Goal: Task Accomplishment & Management: Manage account settings

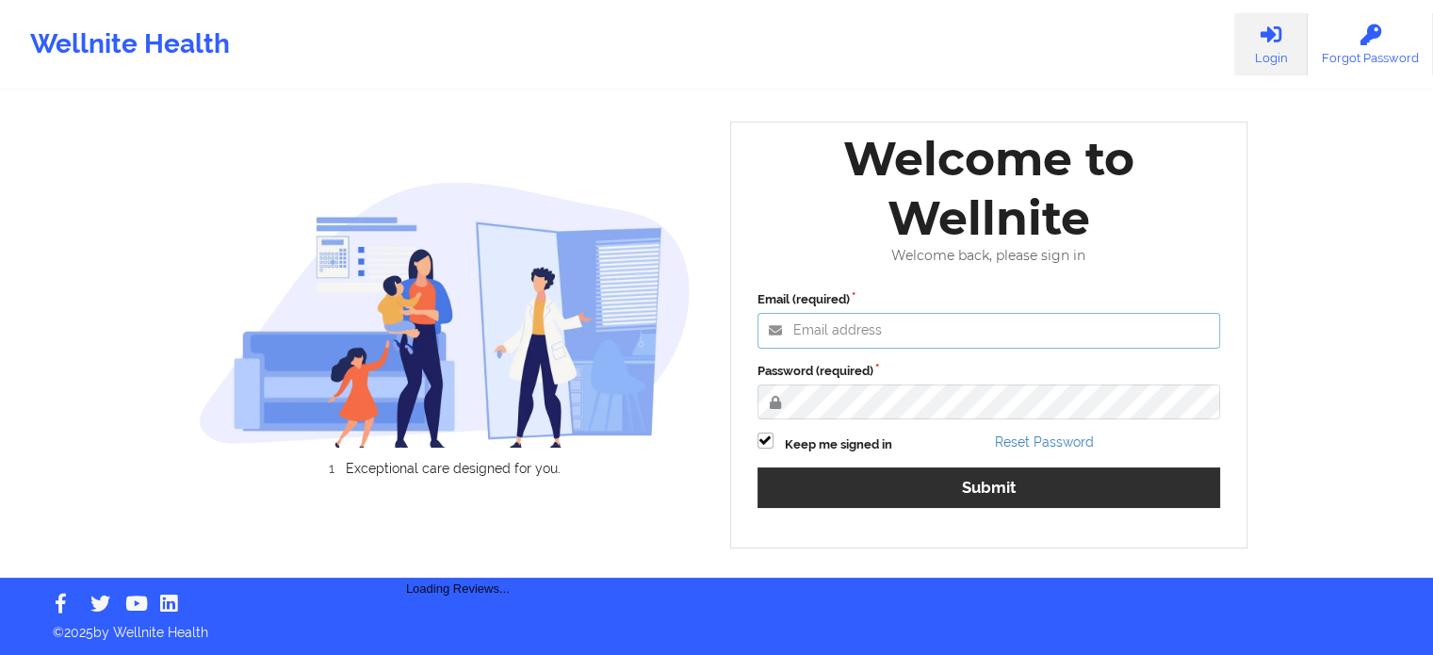
type input "[PERSON_NAME][EMAIL_ADDRESS][PERSON_NAME][DOMAIN_NAME]"
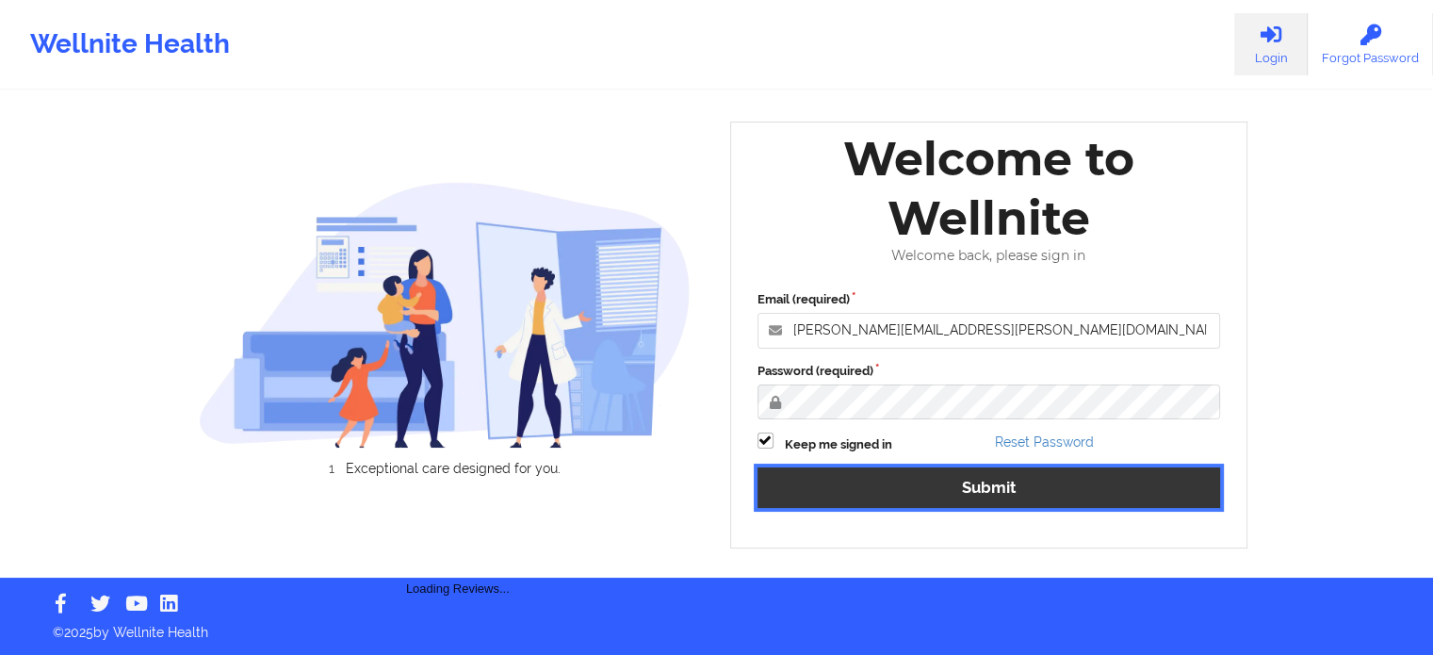
click at [890, 479] on button "Submit" at bounding box center [988, 487] width 463 height 41
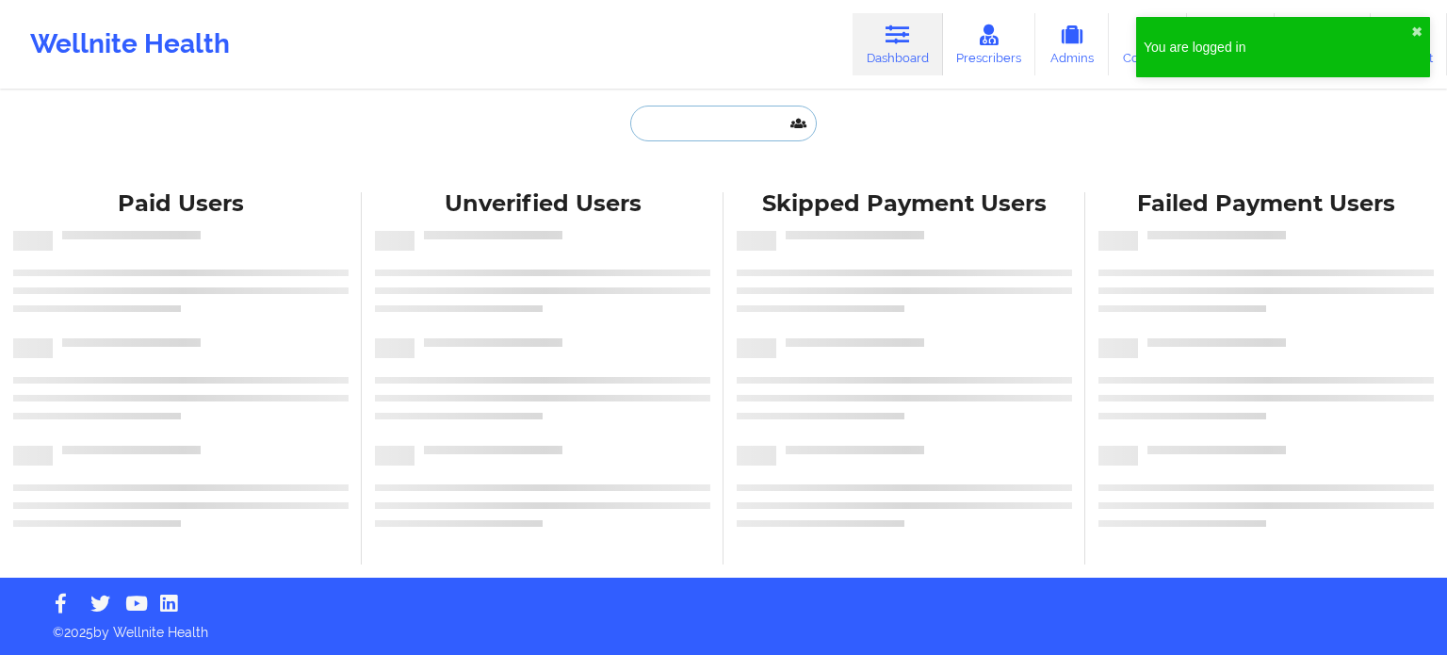
click at [721, 133] on input "text" at bounding box center [723, 124] width 187 height 36
paste input "[EMAIL_ADDRESS][DOMAIN_NAME]"
type input "[EMAIL_ADDRESS][DOMAIN_NAME]"
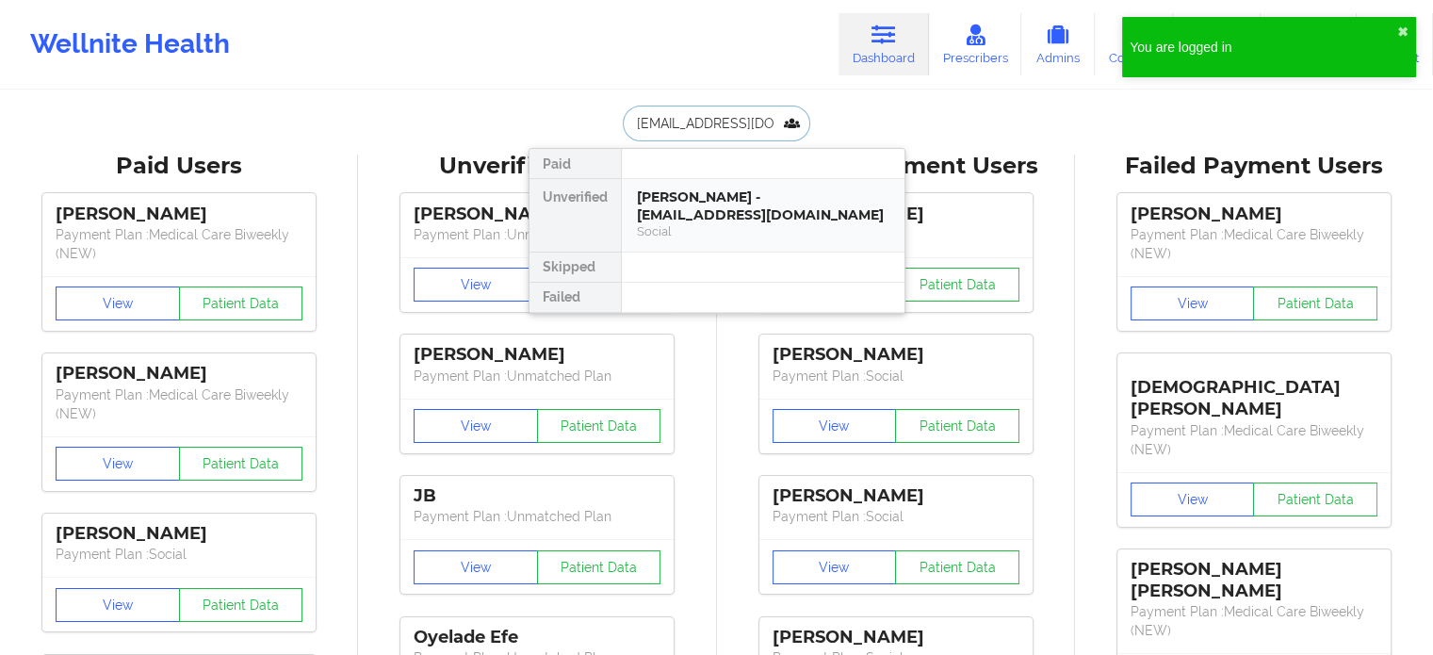
click at [712, 205] on div "[PERSON_NAME] - [EMAIL_ADDRESS][DOMAIN_NAME]" at bounding box center [763, 205] width 252 height 35
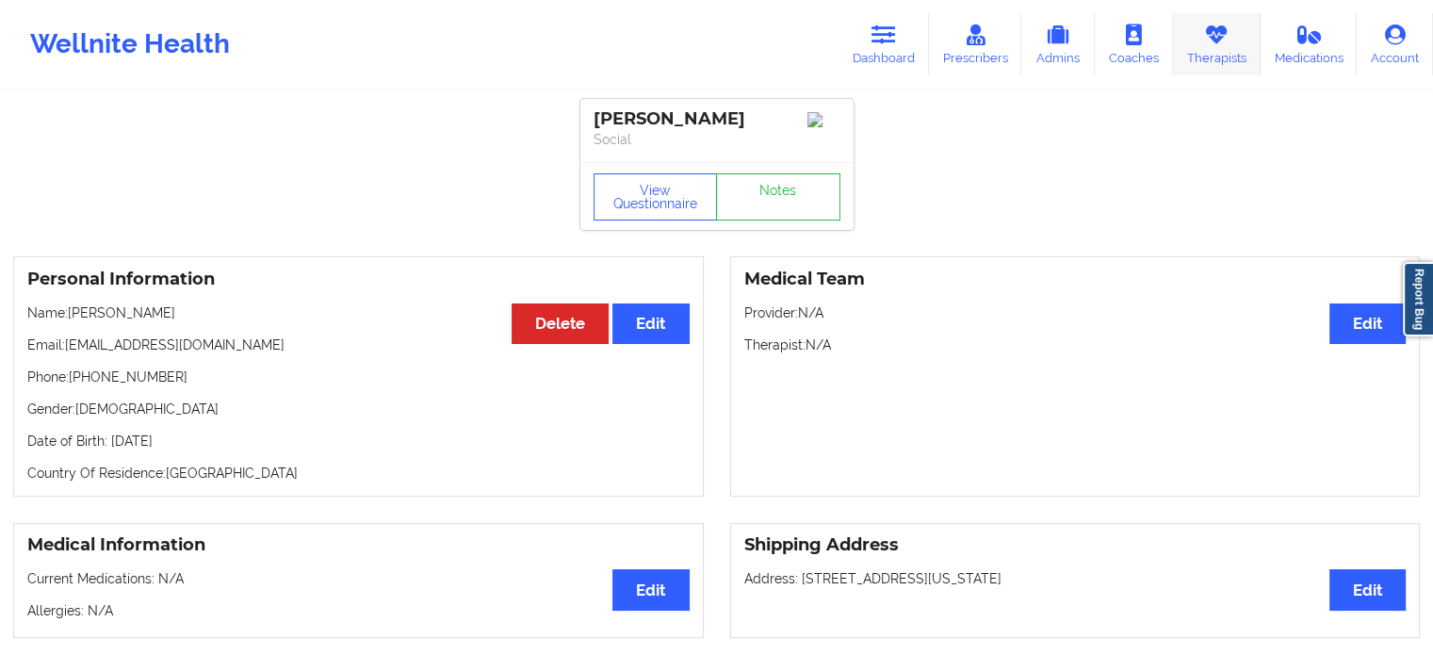
click at [1226, 46] on link "Therapists" at bounding box center [1217, 44] width 88 height 62
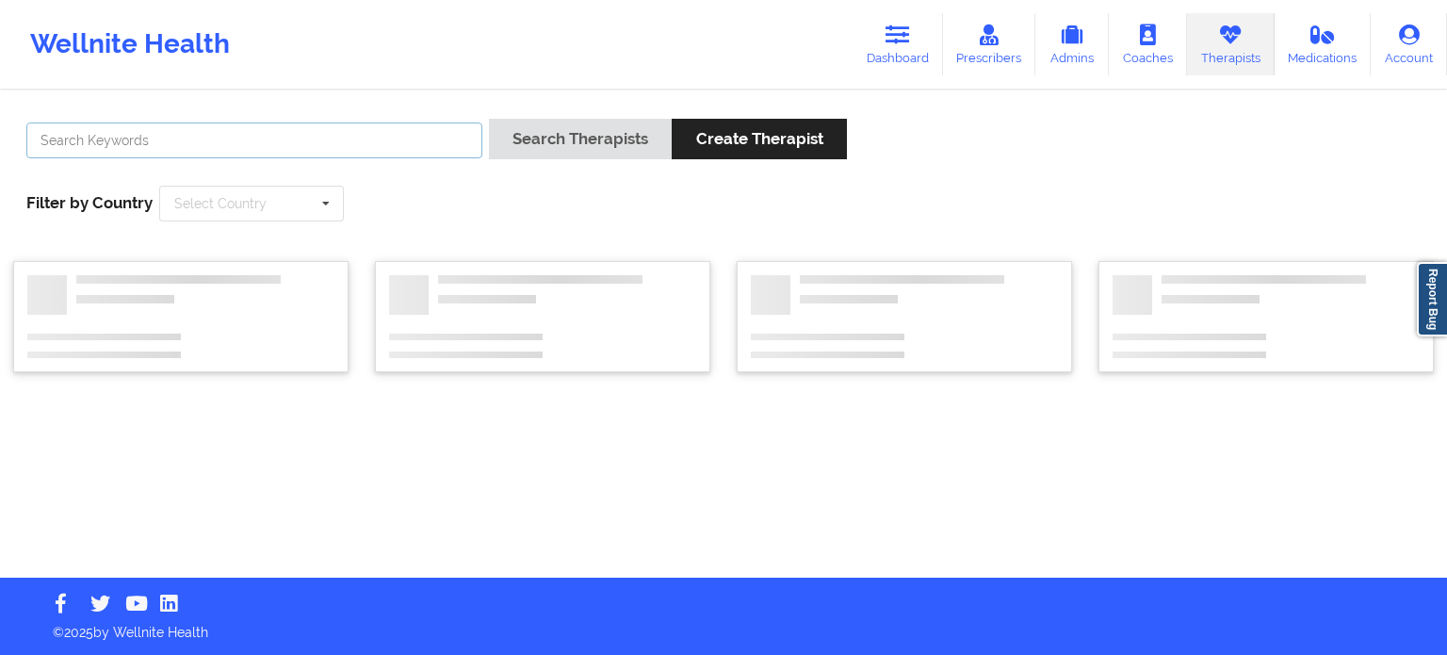
click at [357, 142] on input "text" at bounding box center [254, 140] width 456 height 36
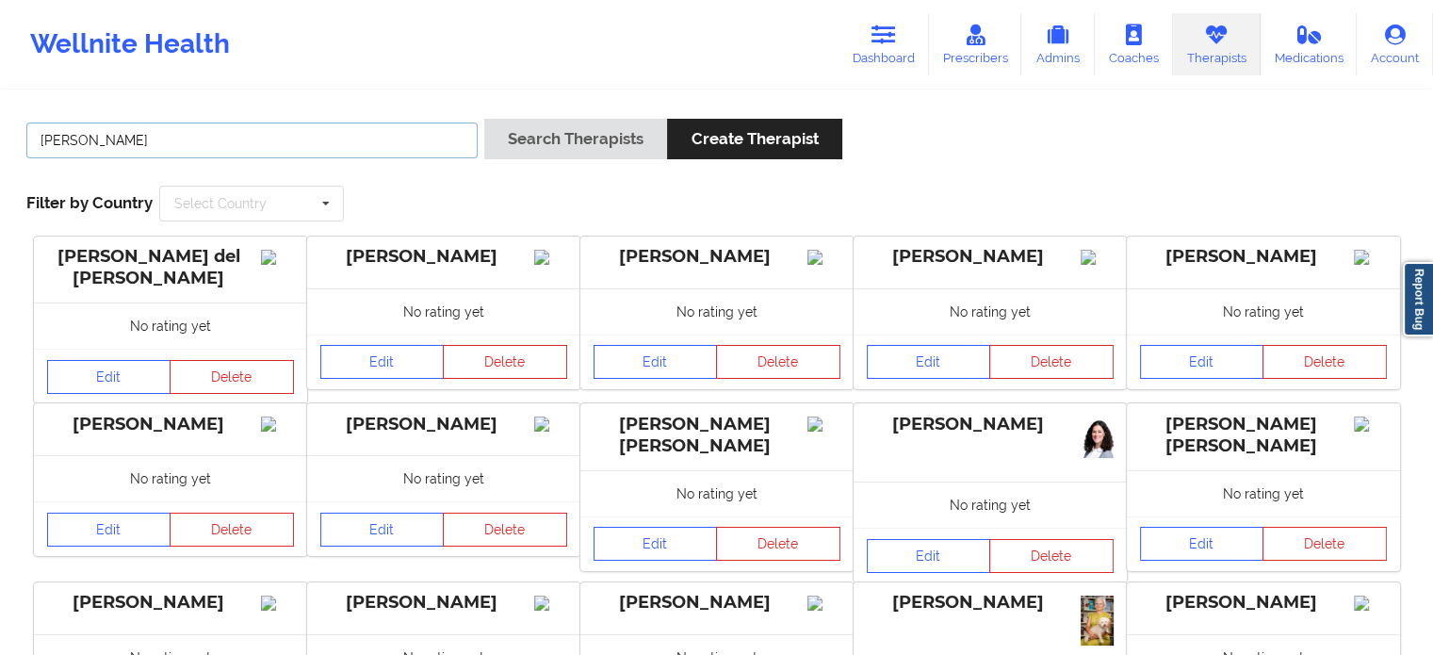
type input "[PERSON_NAME]"
click at [484, 119] on button "Search Therapists" at bounding box center [575, 139] width 183 height 41
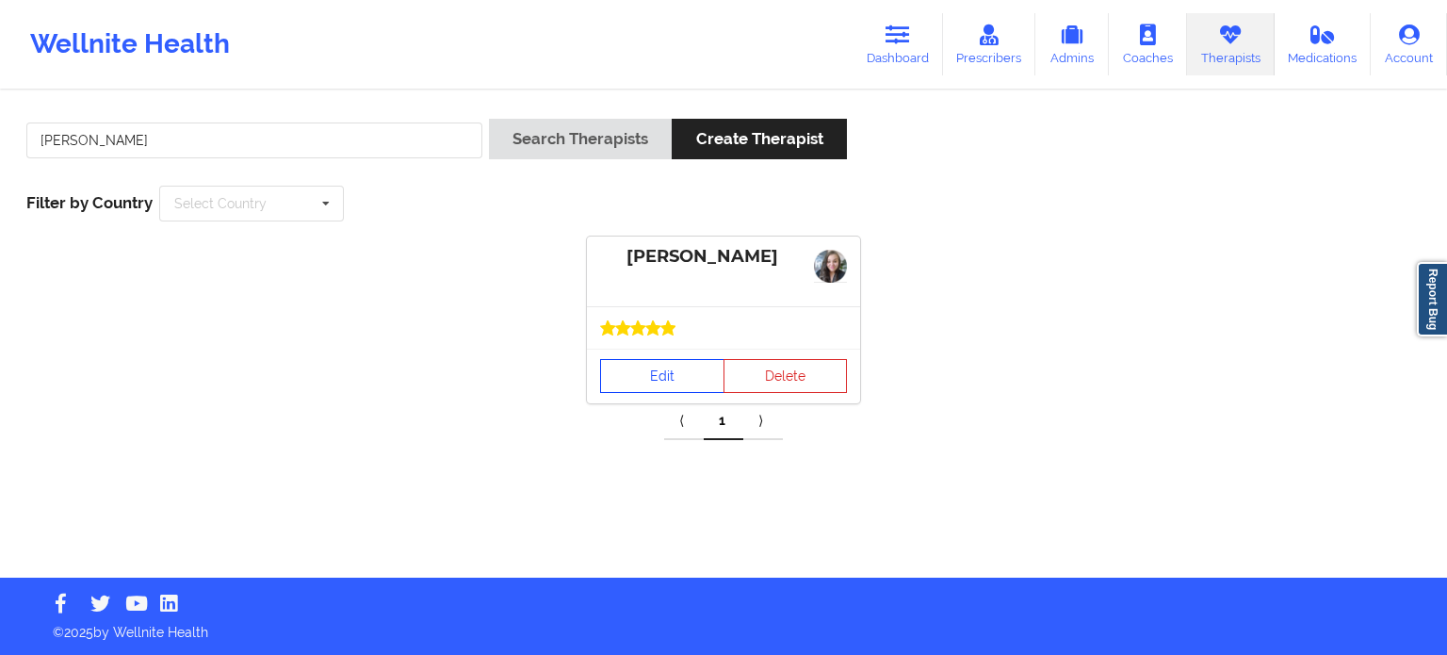
click at [632, 377] on link "Edit" at bounding box center [662, 376] width 124 height 34
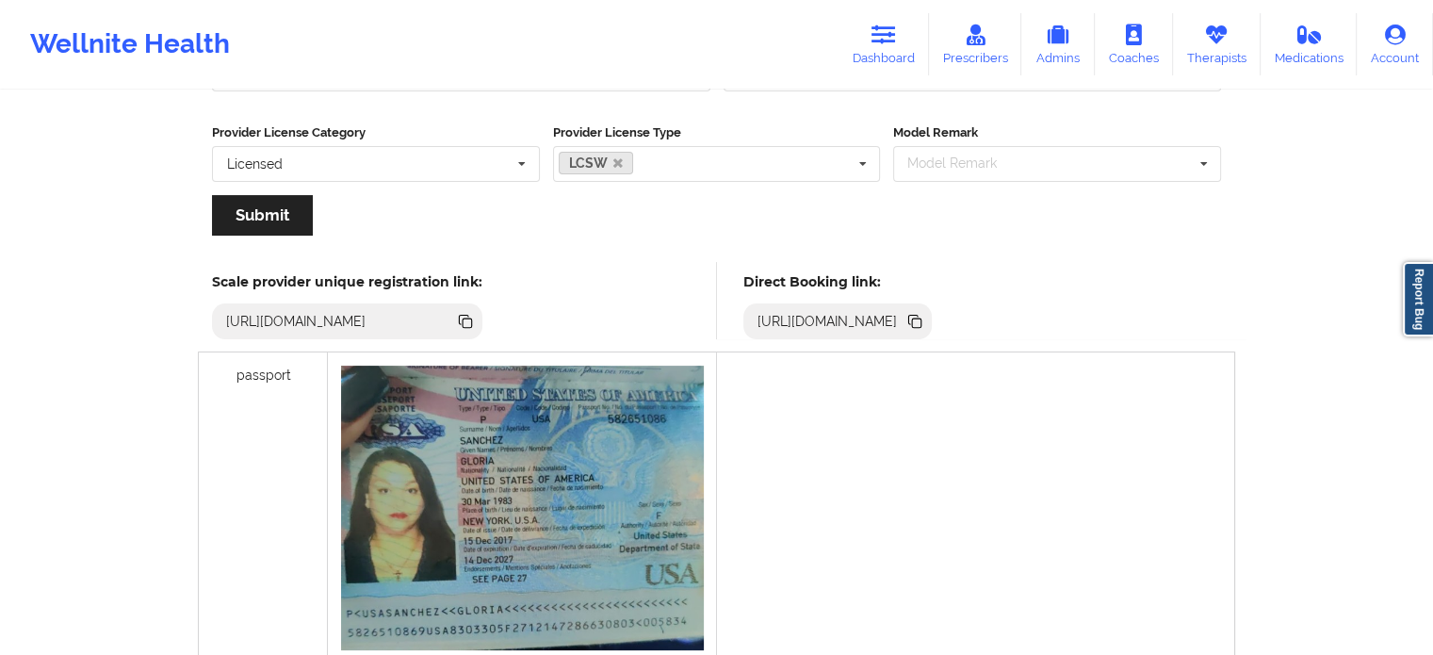
scroll to position [377, 0]
drag, startPoint x: 1217, startPoint y: 320, endPoint x: 1228, endPoint y: 256, distance: 65.0
click at [921, 322] on icon at bounding box center [916, 321] width 9 height 9
drag, startPoint x: 1219, startPoint y: 49, endPoint x: 1158, endPoint y: 78, distance: 67.8
click at [1219, 49] on link "Therapists" at bounding box center [1217, 44] width 88 height 62
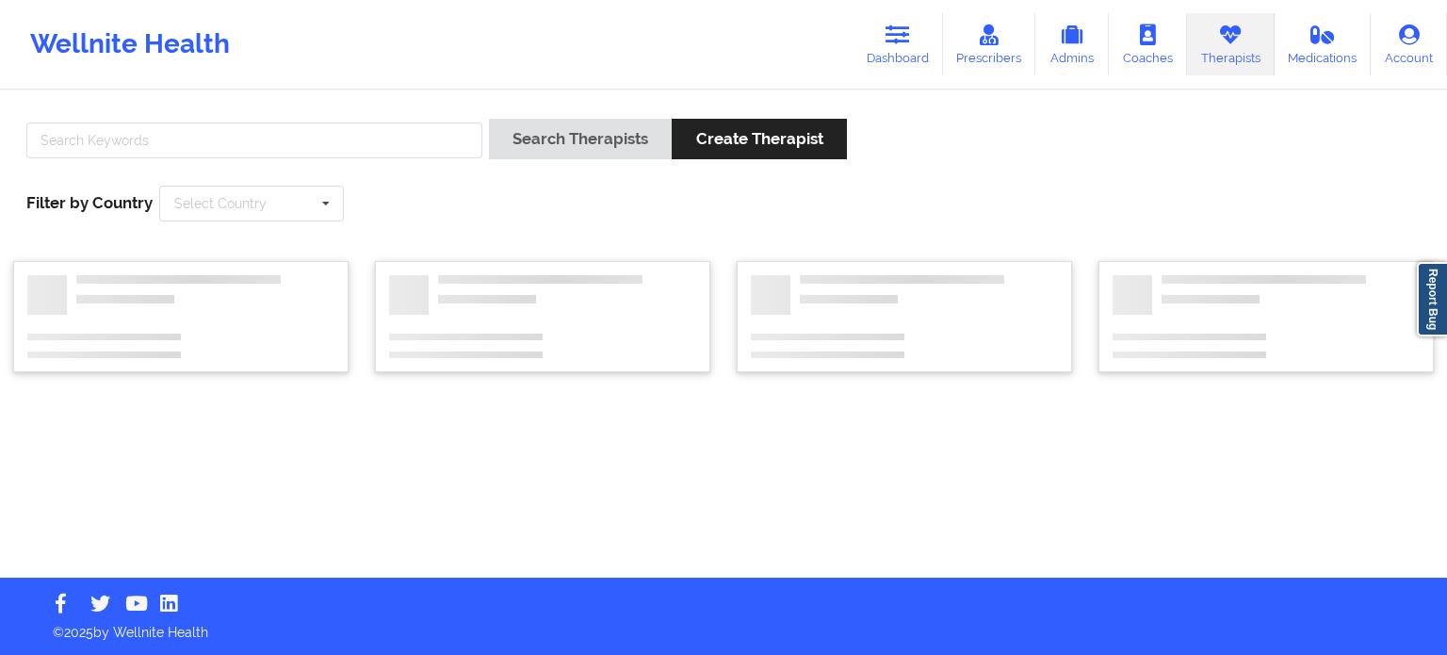
click at [357, 116] on div "Search Therapists Create Therapist Filter by Country Select Country [GEOGRAPHIC…" at bounding box center [723, 170] width 1421 height 129
click at [356, 143] on input "text" at bounding box center [254, 140] width 456 height 36
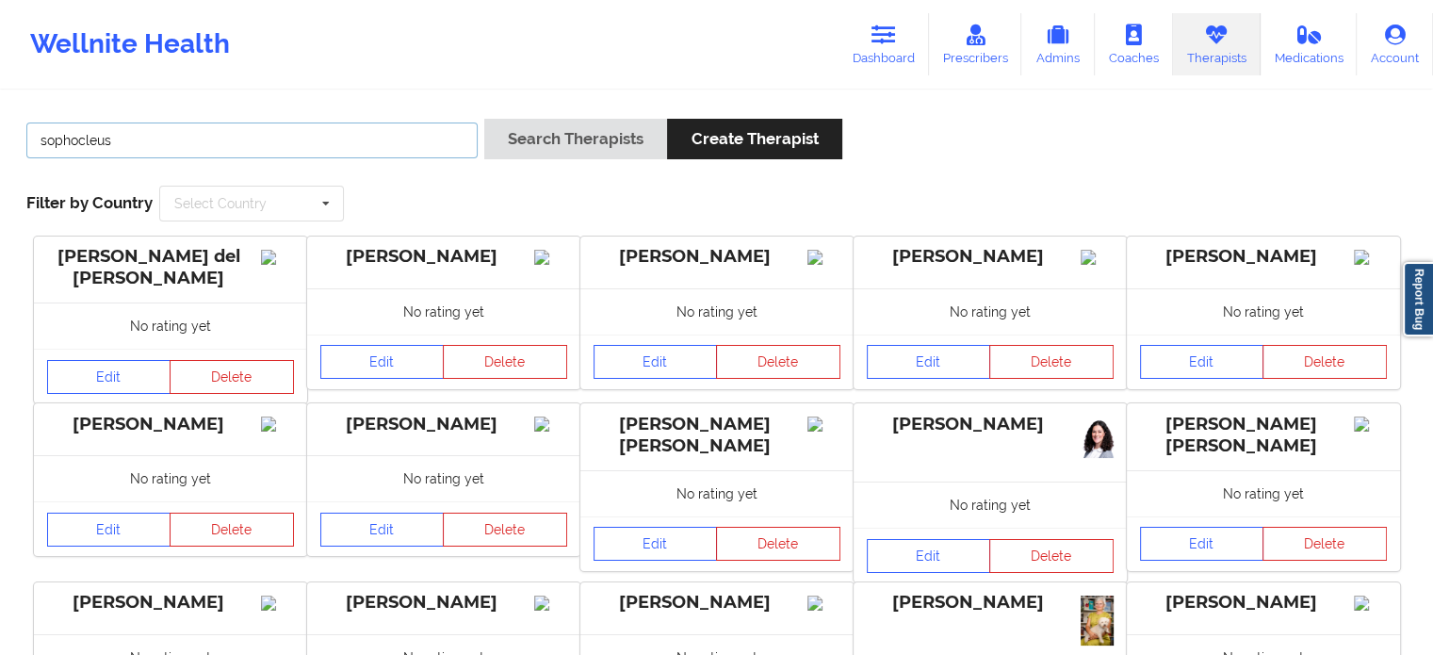
click at [484, 119] on button "Search Therapists" at bounding box center [575, 139] width 183 height 41
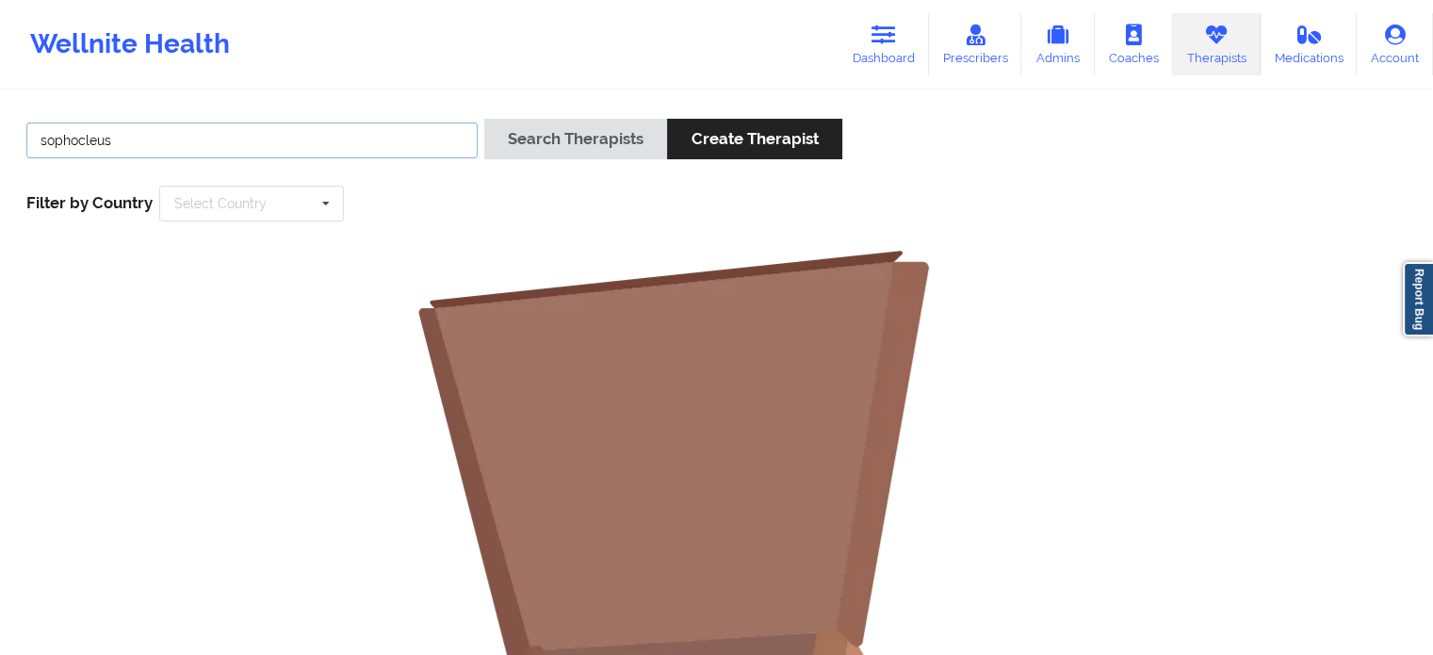
drag, startPoint x: 245, startPoint y: 155, endPoint x: 0, endPoint y: 125, distance: 246.8
click at [0, 124] on div "sophocleus Search Therapists Create Therapist Filter by Country Select Country …" at bounding box center [716, 581] width 1433 height 979
click at [484, 119] on button "Search Therapists" at bounding box center [575, 139] width 183 height 41
click at [346, 122] on div "Laora sopho" at bounding box center [251, 140] width 451 height 36
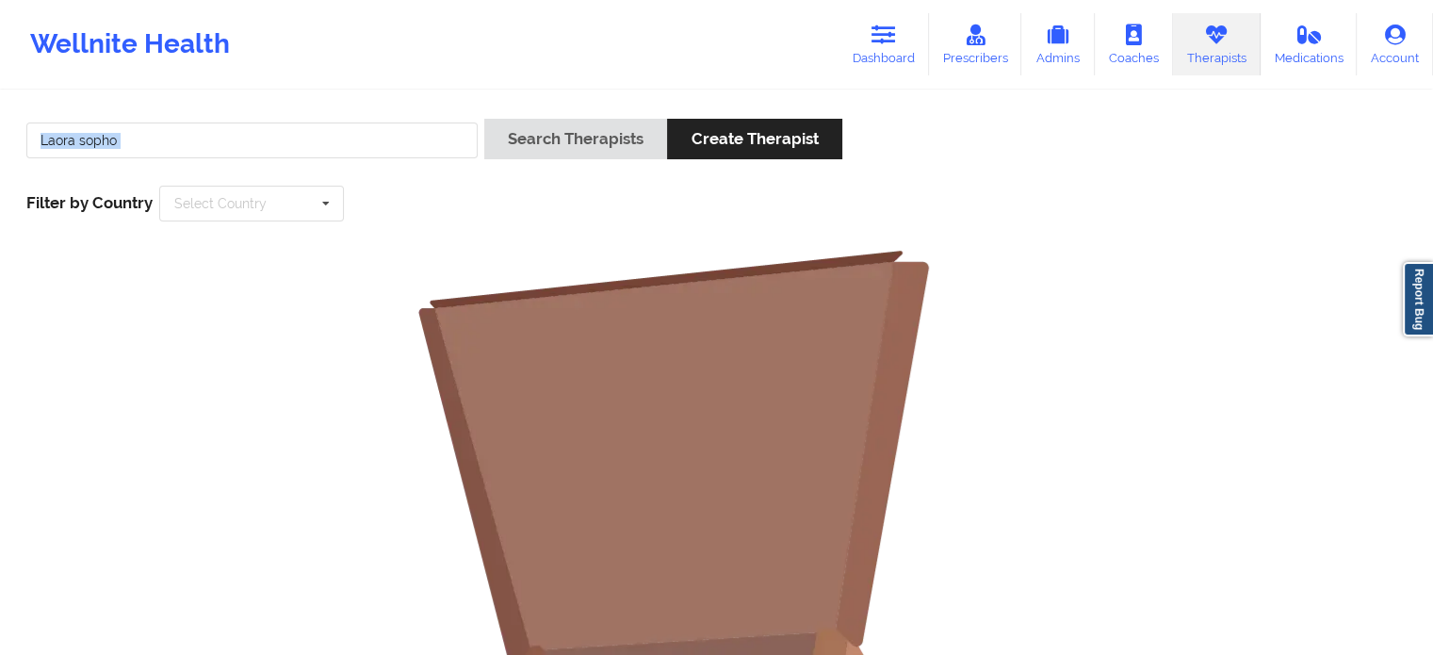
click at [346, 122] on div "Laora sopho" at bounding box center [251, 140] width 451 height 36
click at [329, 144] on input "Laora sopho" at bounding box center [251, 140] width 451 height 36
paste input "[PERSON_NAME]"
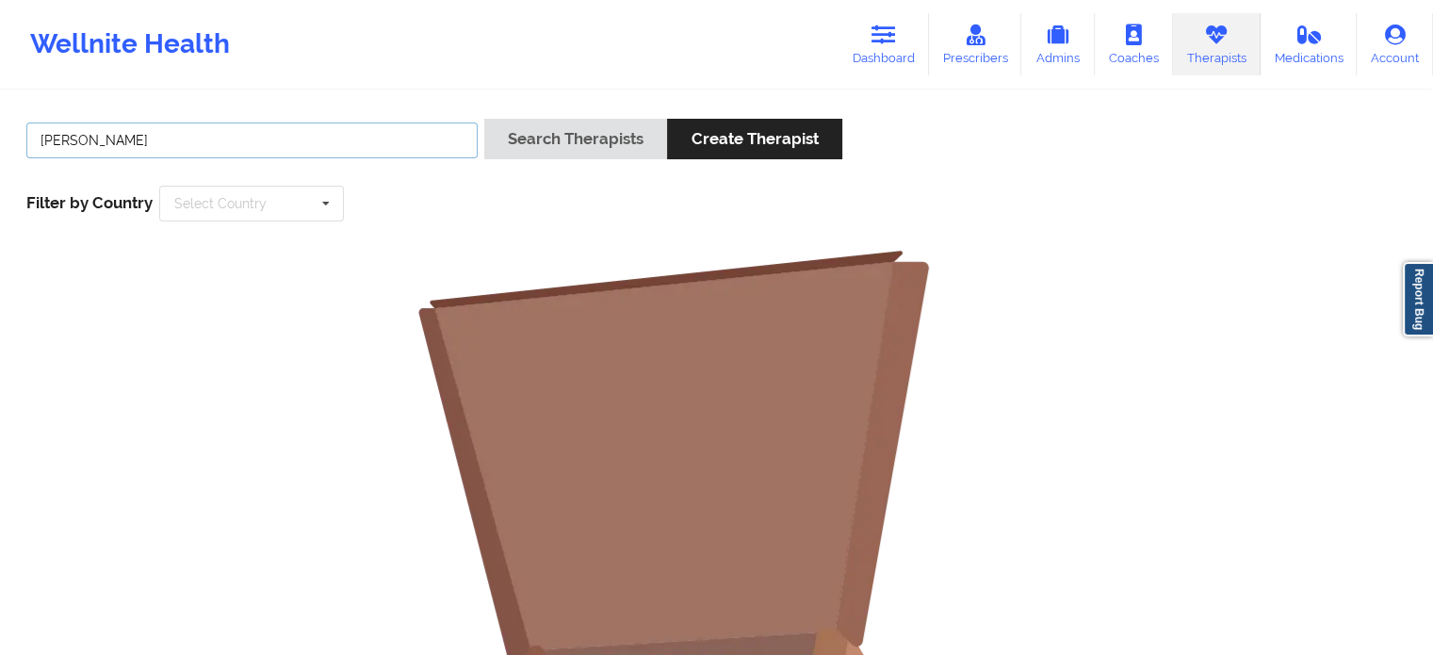
type input "[PERSON_NAME]"
click at [484, 119] on button "Search Therapists" at bounding box center [575, 139] width 183 height 41
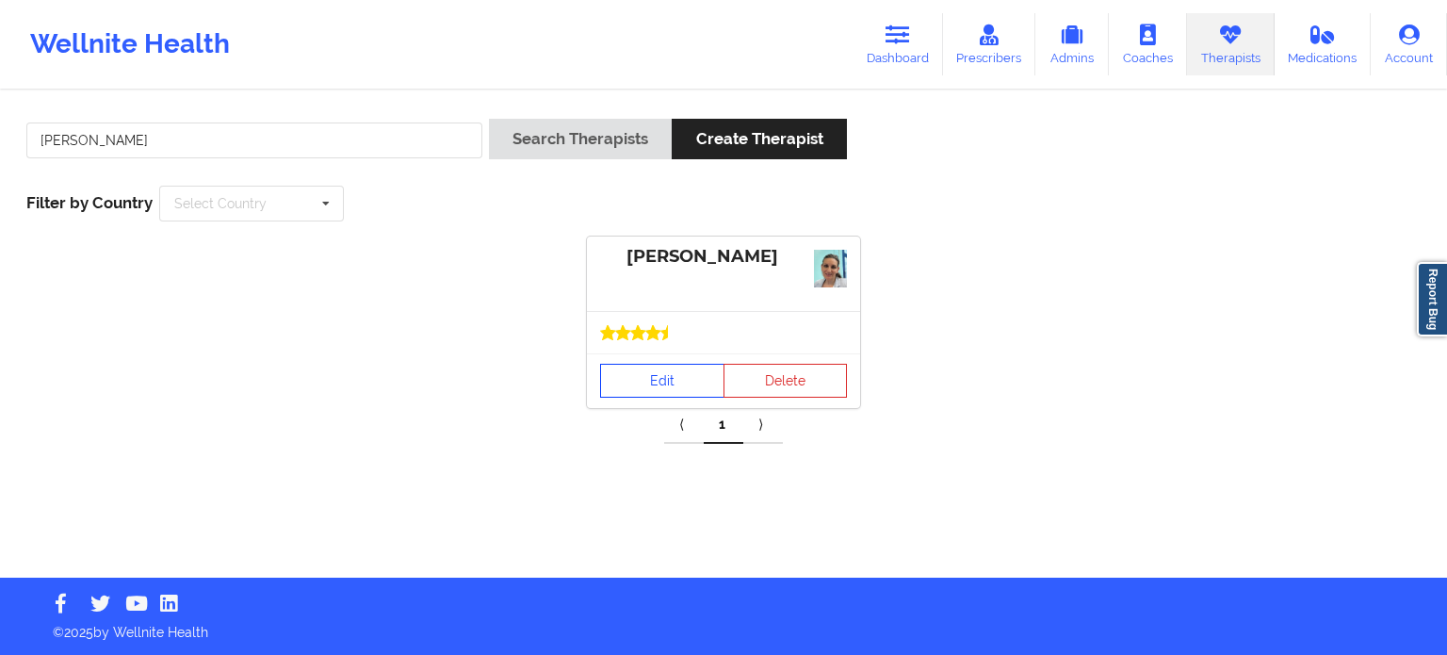
click at [680, 382] on link "Edit" at bounding box center [662, 381] width 124 height 34
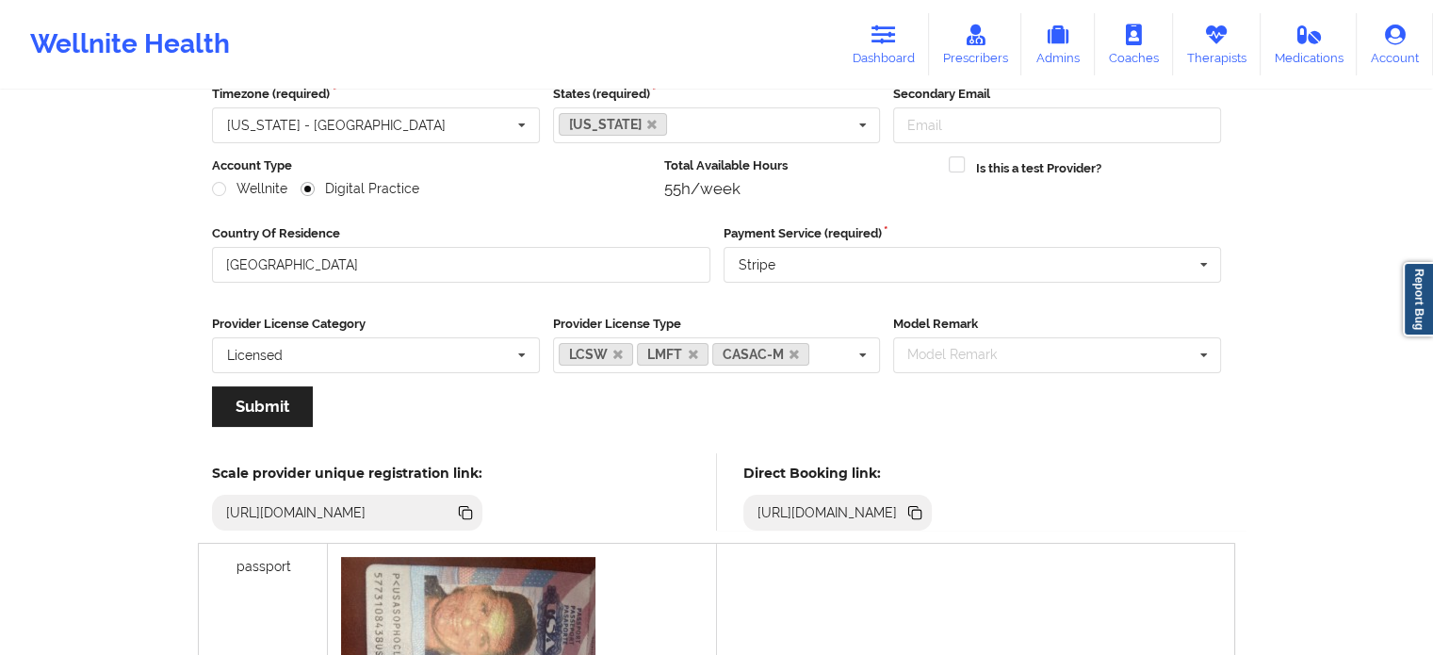
scroll to position [188, 0]
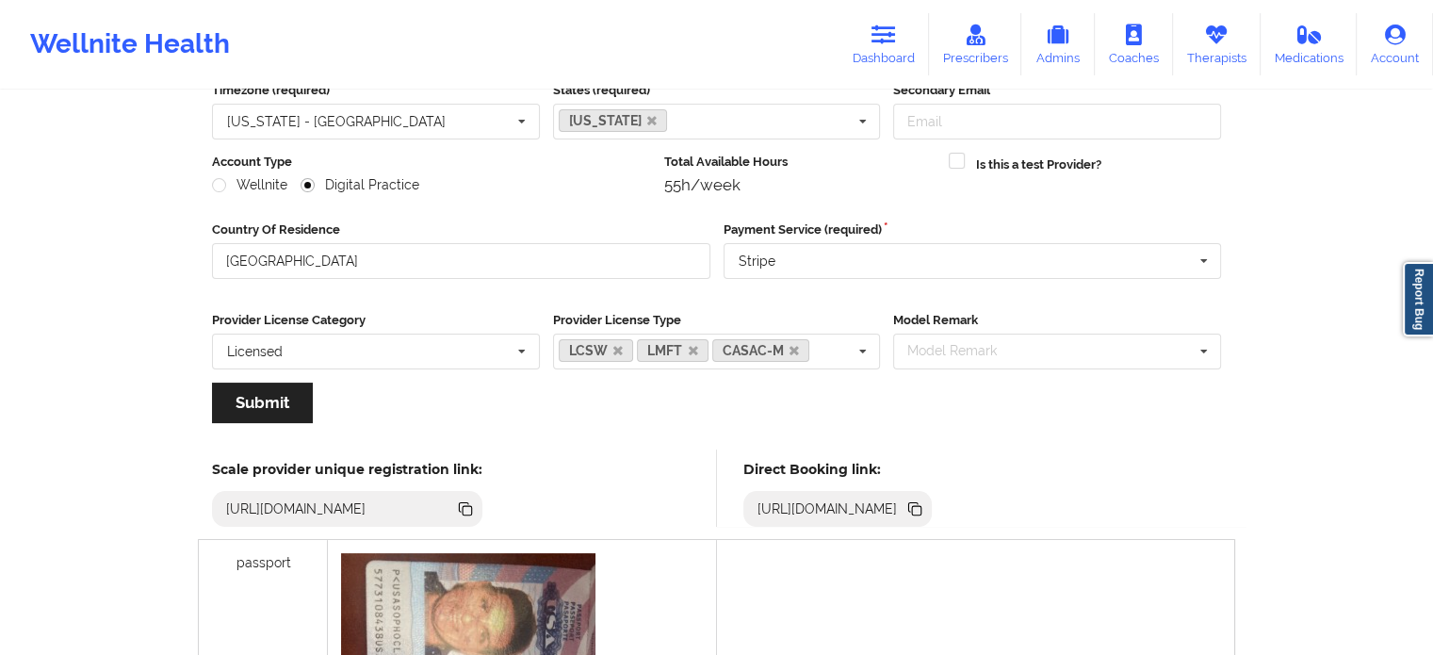
click at [921, 506] on icon at bounding box center [916, 510] width 9 height 9
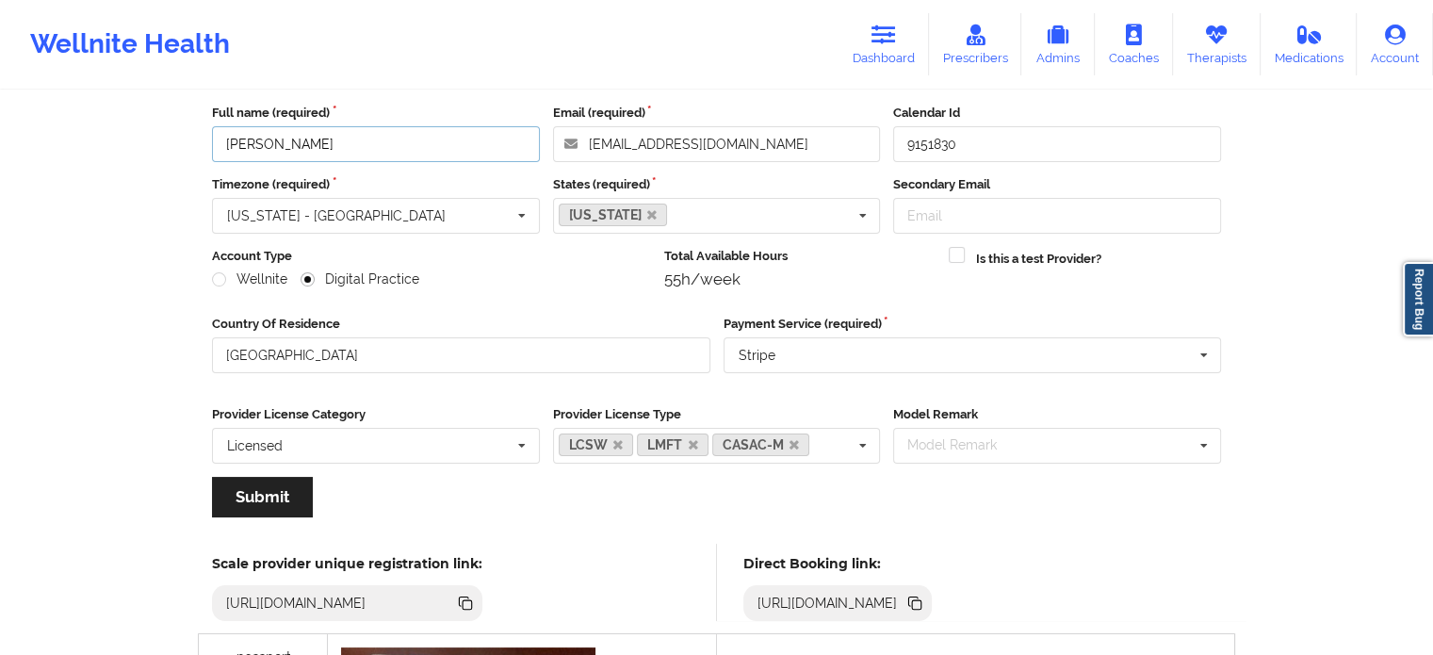
click at [392, 154] on input "[PERSON_NAME]" at bounding box center [376, 144] width 328 height 36
click at [918, 598] on icon at bounding box center [913, 600] width 9 height 9
